Goal: Task Accomplishment & Management: Manage account settings

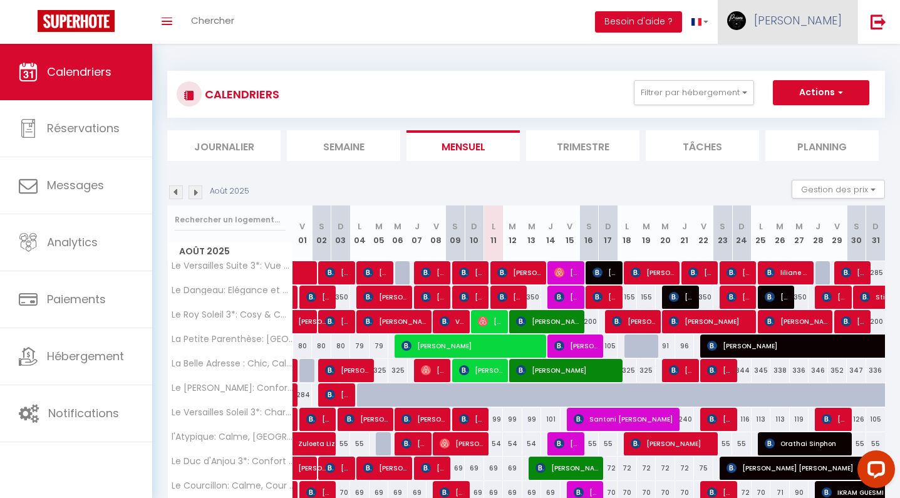
click at [818, 24] on link "[PERSON_NAME]" at bounding box center [787, 22] width 140 height 44
click at [799, 68] on link "Paramètres" at bounding box center [807, 62] width 93 height 21
select select "fr"
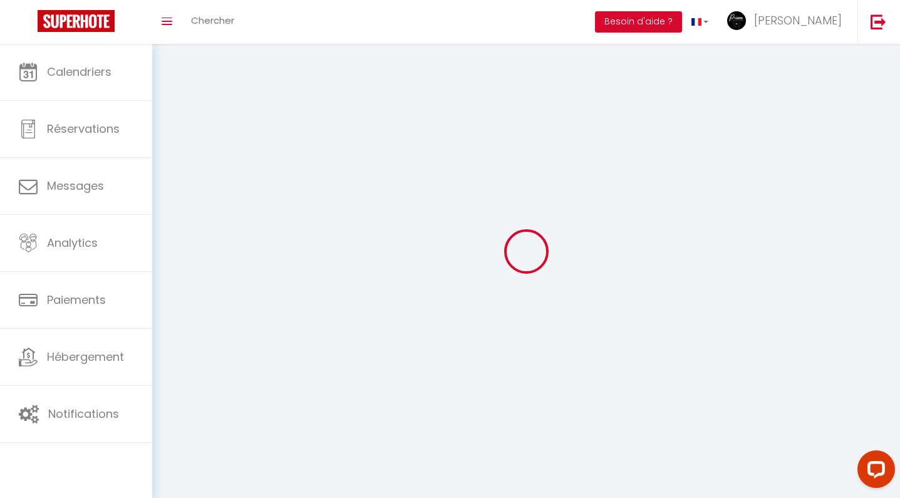
select select
type input "[PERSON_NAME]"
type input "lhomme"
type input "0629532870"
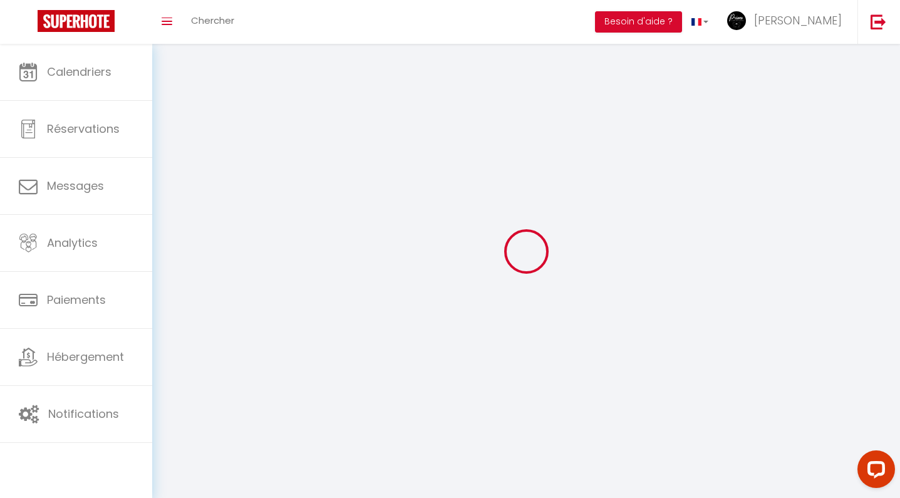
type input "[STREET_ADDRESS]"
type input "78000"
type input "versailles"
type input "XFsKvk2dIc3TebWlI58VPuxRJ"
type input "zRwOmdbngRasW5Yj8fV6tkba6"
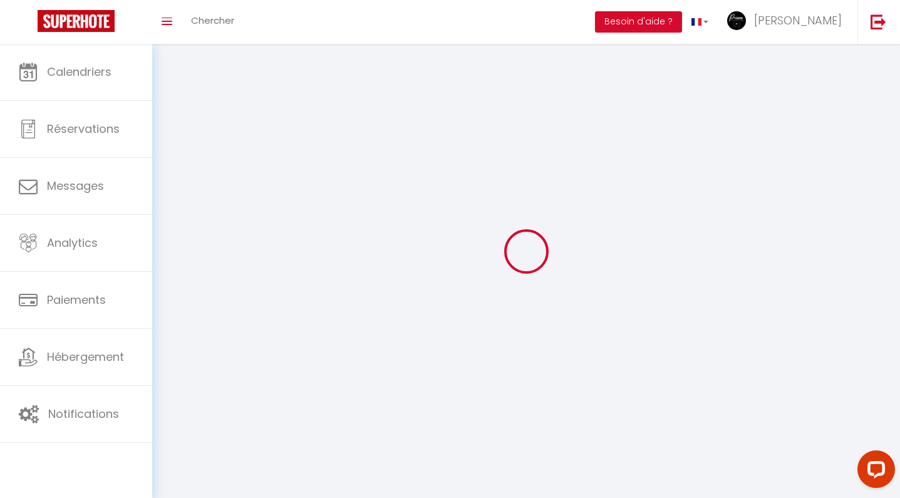
type input "[URL][DOMAIN_NAME]"
select select "28"
select select "fr"
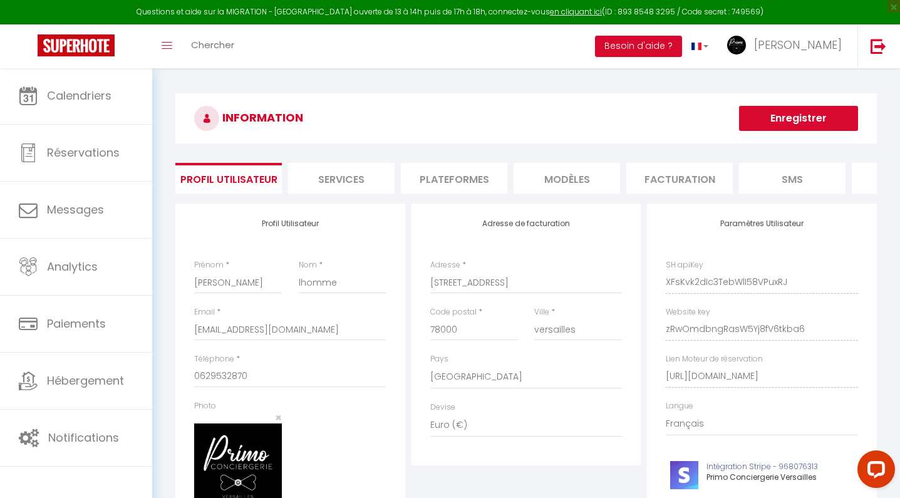
click at [442, 170] on li "Plateformes" at bounding box center [454, 178] width 106 height 31
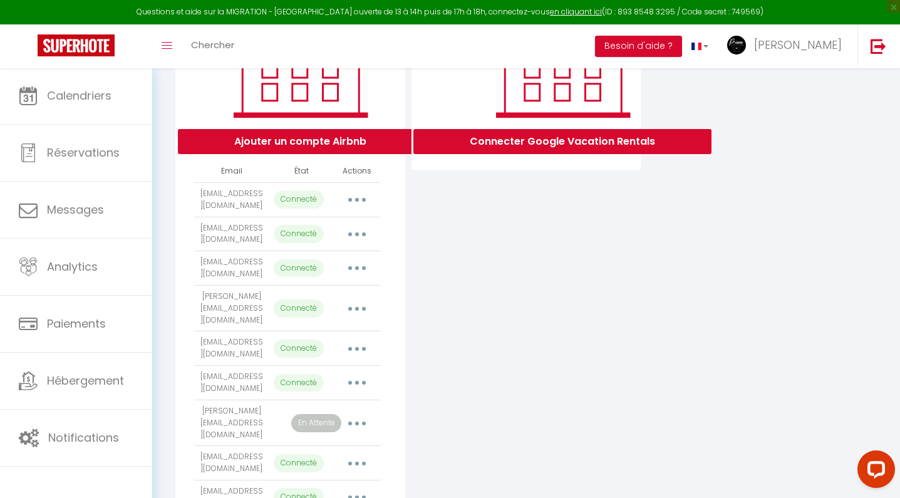
scroll to position [215, 0]
